Goal: Transaction & Acquisition: Purchase product/service

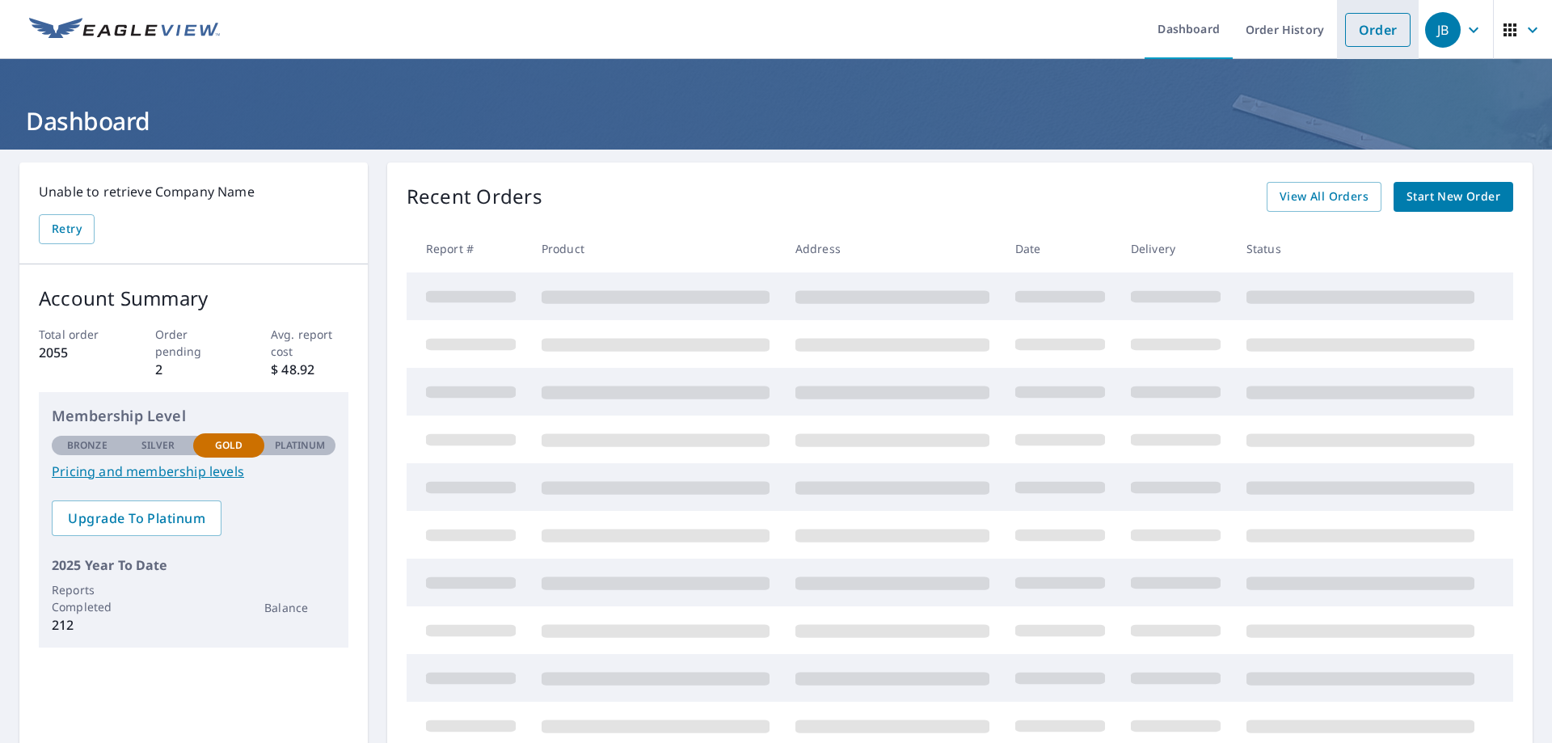
click at [1364, 27] on link "Order" at bounding box center [1377, 30] width 65 height 34
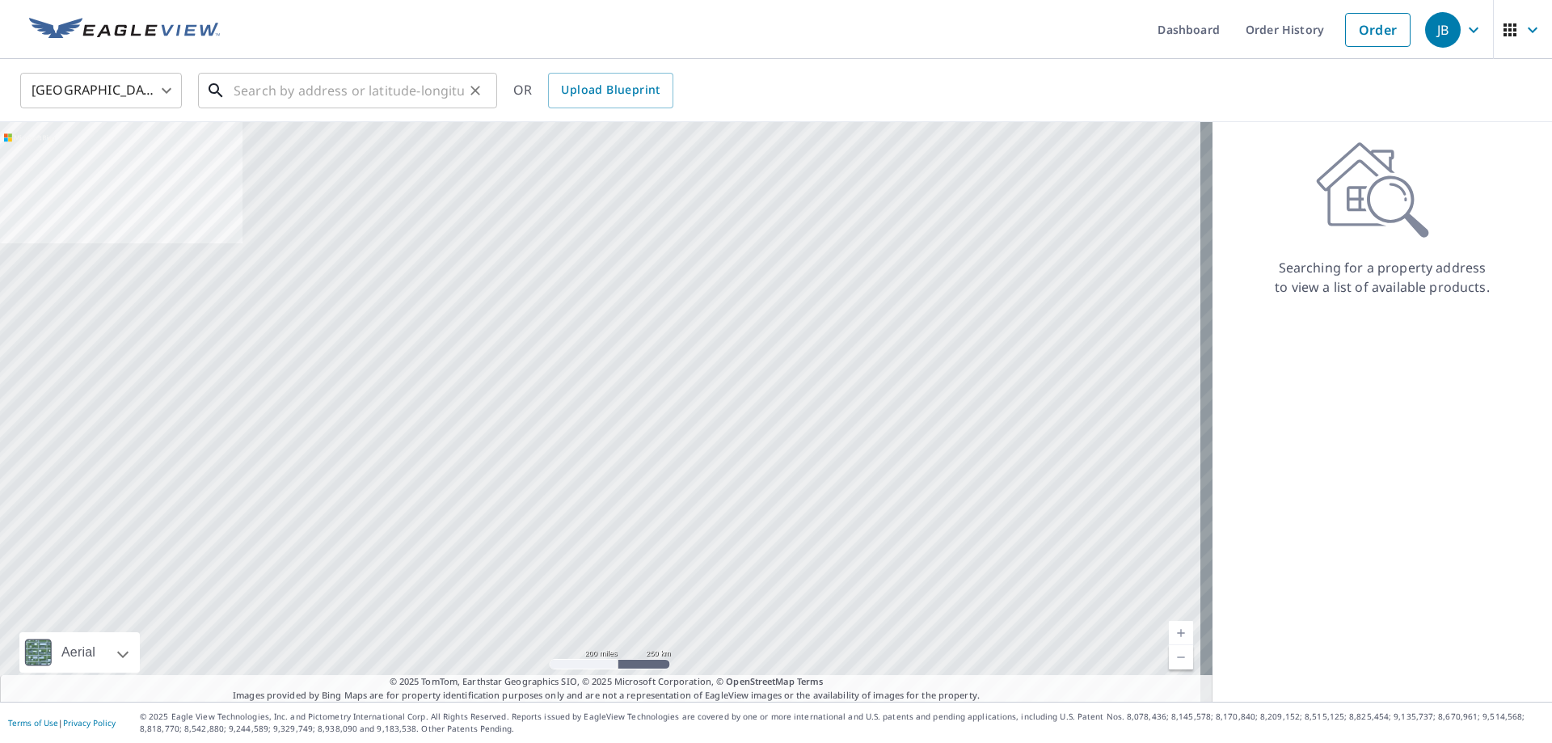
click at [239, 89] on input "text" at bounding box center [349, 90] width 230 height 45
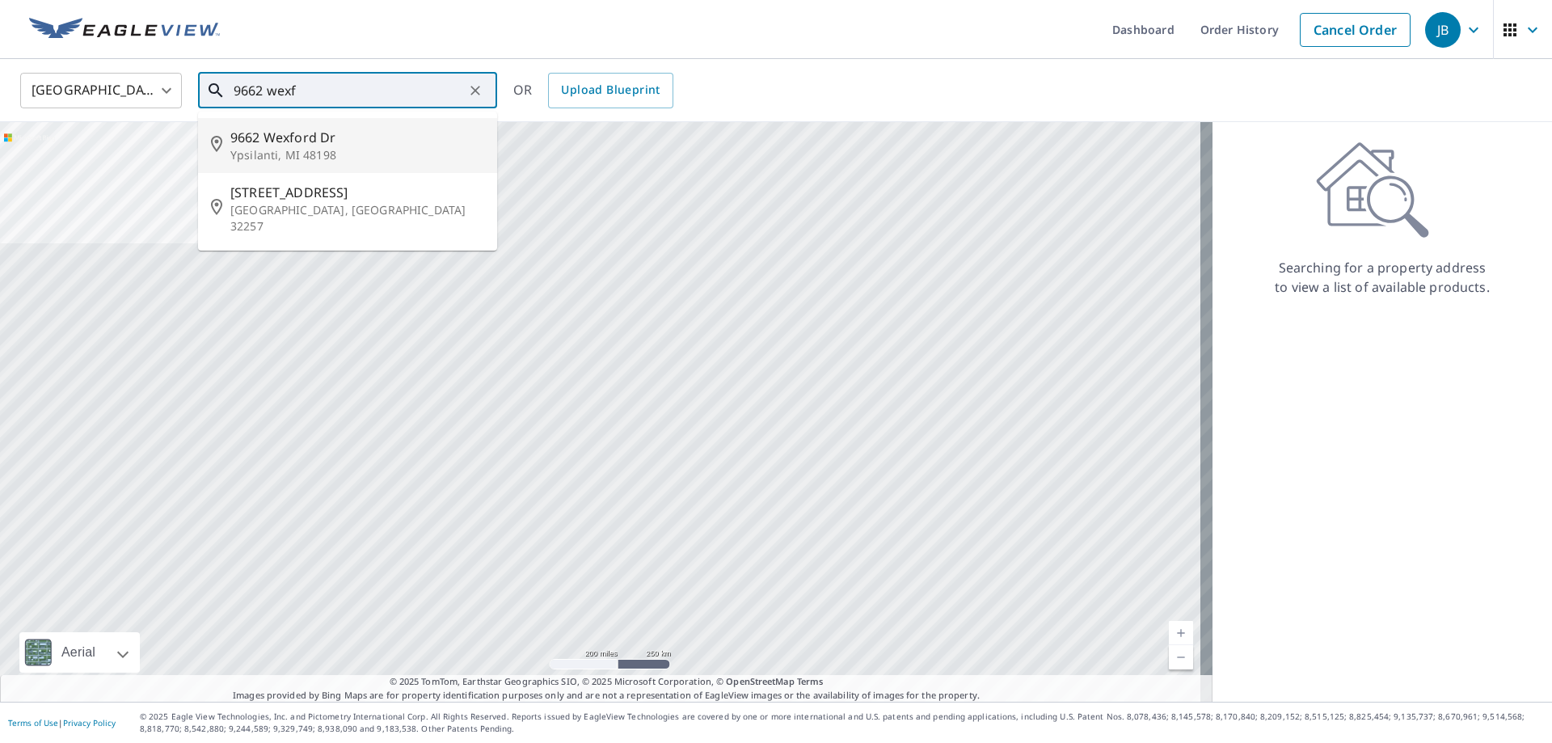
click at [272, 154] on p "Ypsilanti, MI 48198" at bounding box center [357, 155] width 254 height 16
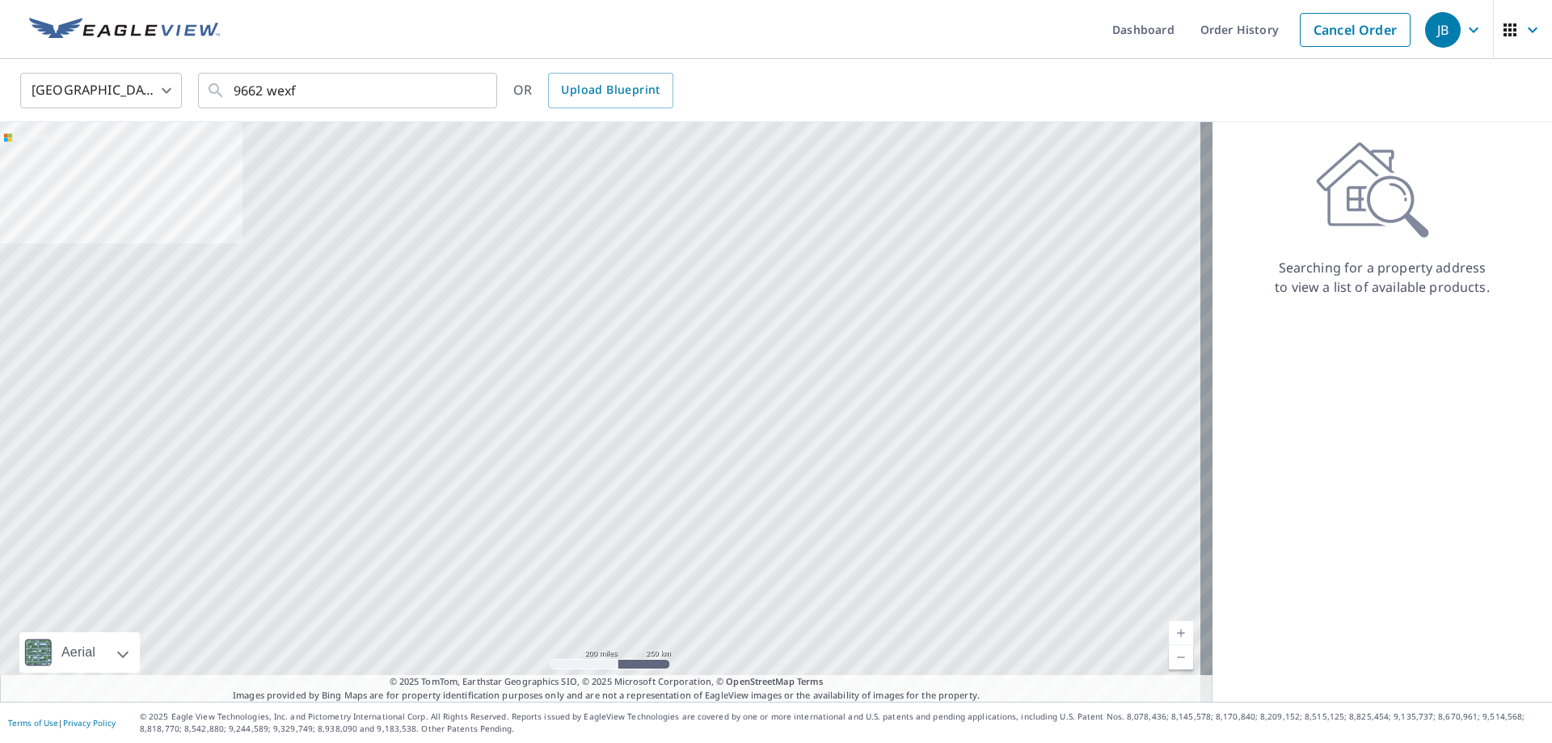
type input "[STREET_ADDRESS][PERSON_NAME]"
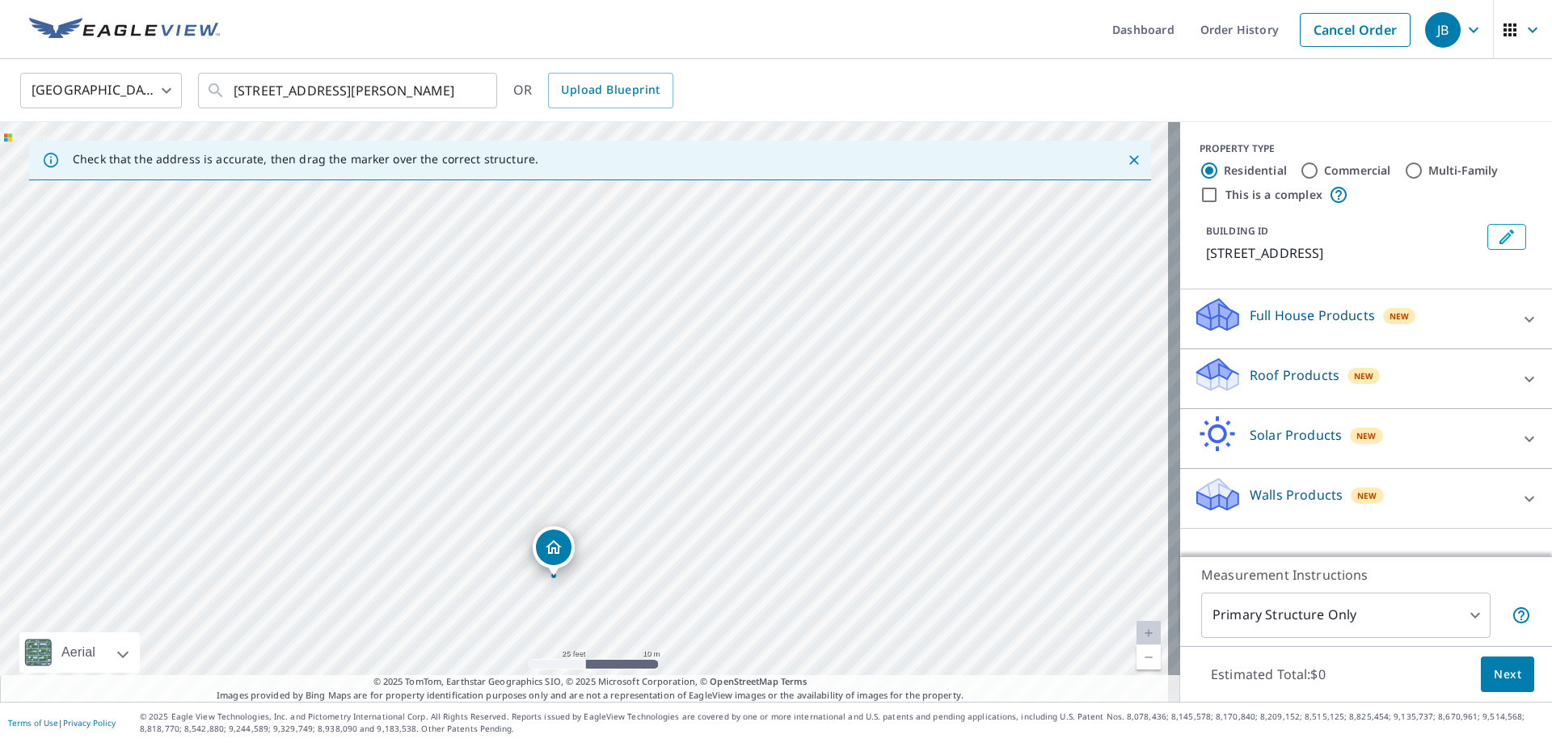
drag, startPoint x: 475, startPoint y: 414, endPoint x: 586, endPoint y: 400, distance: 112.4
click at [586, 400] on div "[STREET_ADDRESS][PERSON_NAME]" at bounding box center [590, 412] width 1181 height 580
drag, startPoint x: 557, startPoint y: 562, endPoint x: 535, endPoint y: 567, distance: 22.4
click at [1236, 377] on div "Roof Products New" at bounding box center [1351, 379] width 317 height 46
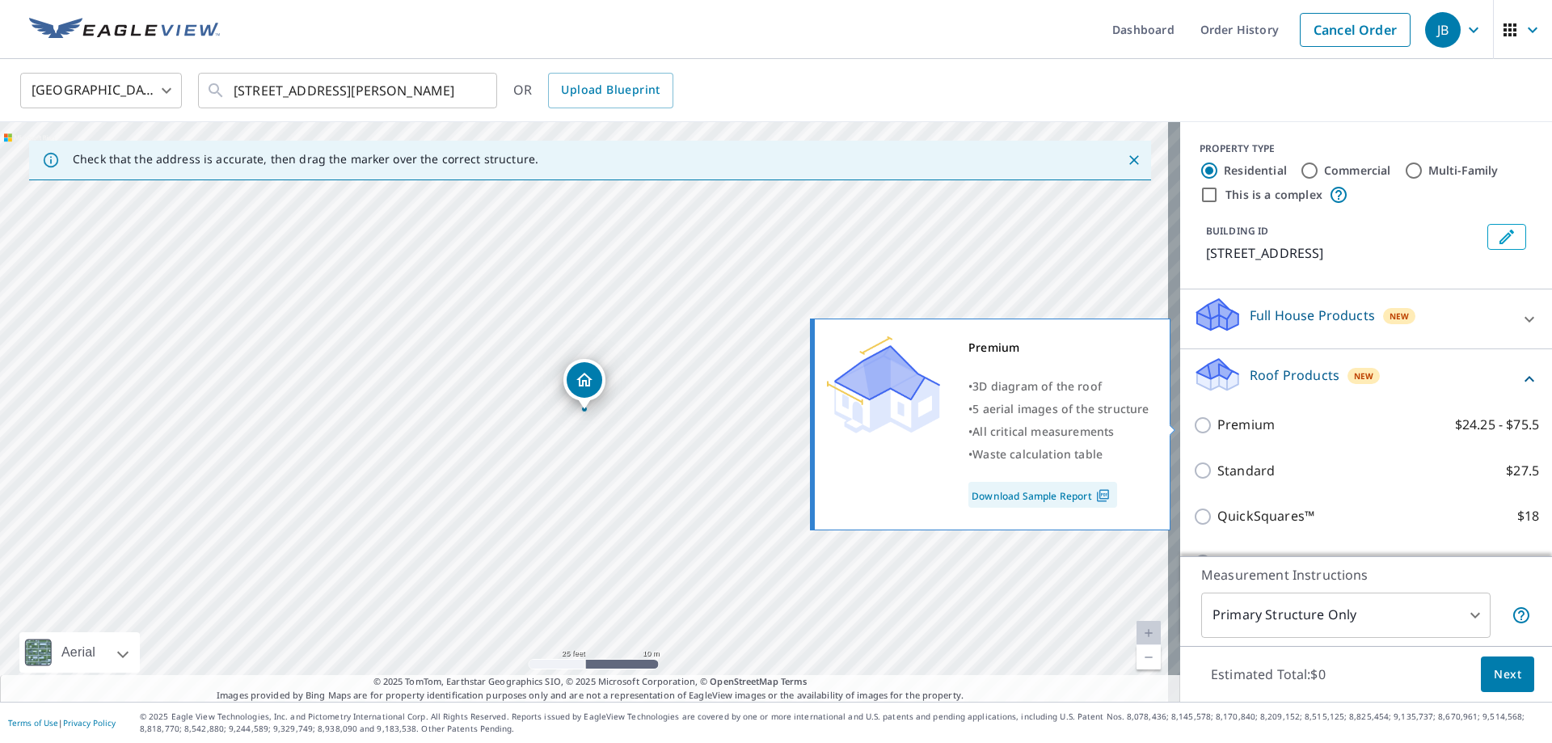
click at [1236, 427] on p "Premium" at bounding box center [1246, 425] width 57 height 20
click at [1218, 427] on input "Premium $24.25 - $75.5" at bounding box center [1205, 425] width 24 height 19
checkbox input "true"
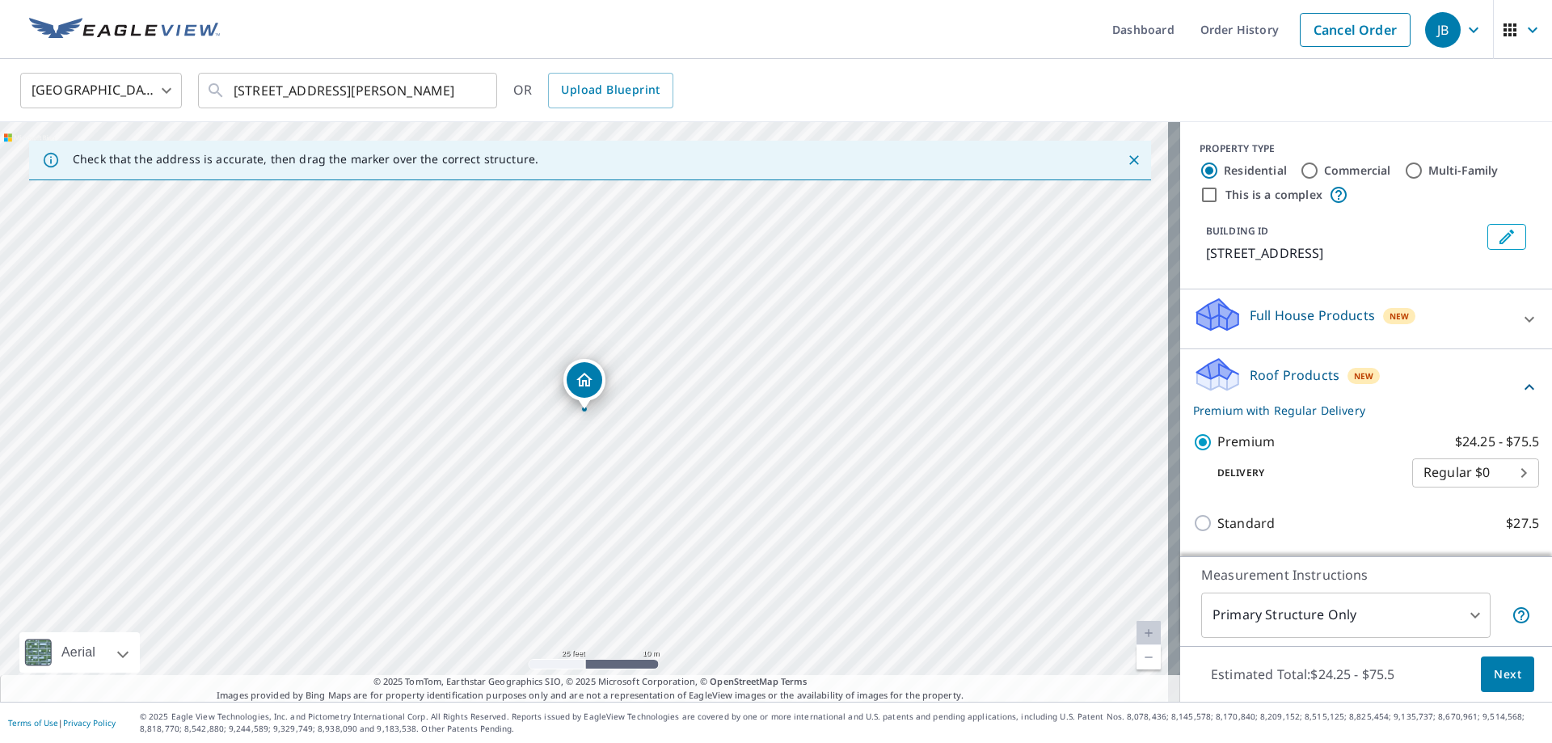
click at [1513, 678] on button "Next" at bounding box center [1507, 675] width 53 height 36
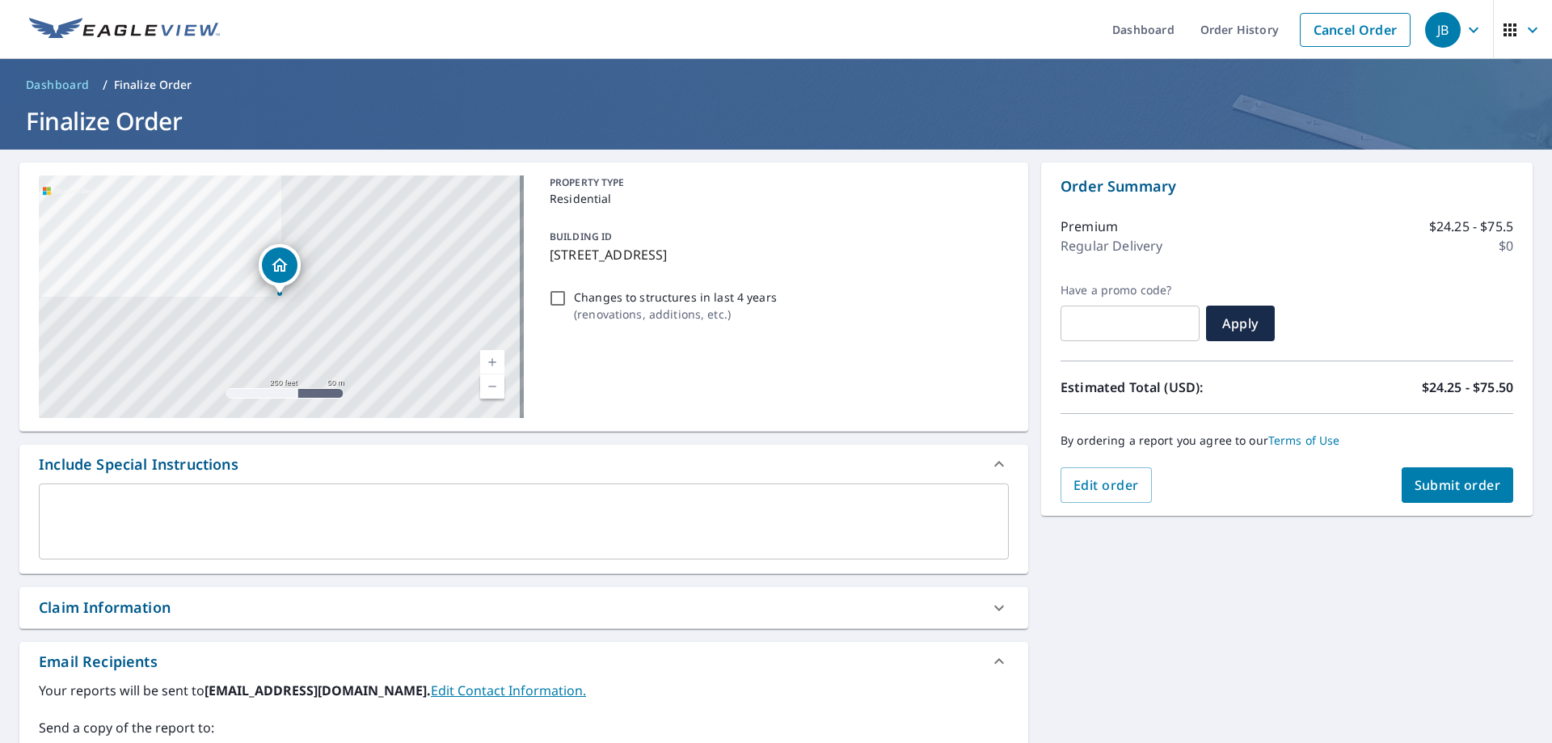
click at [1472, 486] on span "Submit order" at bounding box center [1458, 485] width 87 height 18
